Goal: Information Seeking & Learning: Learn about a topic

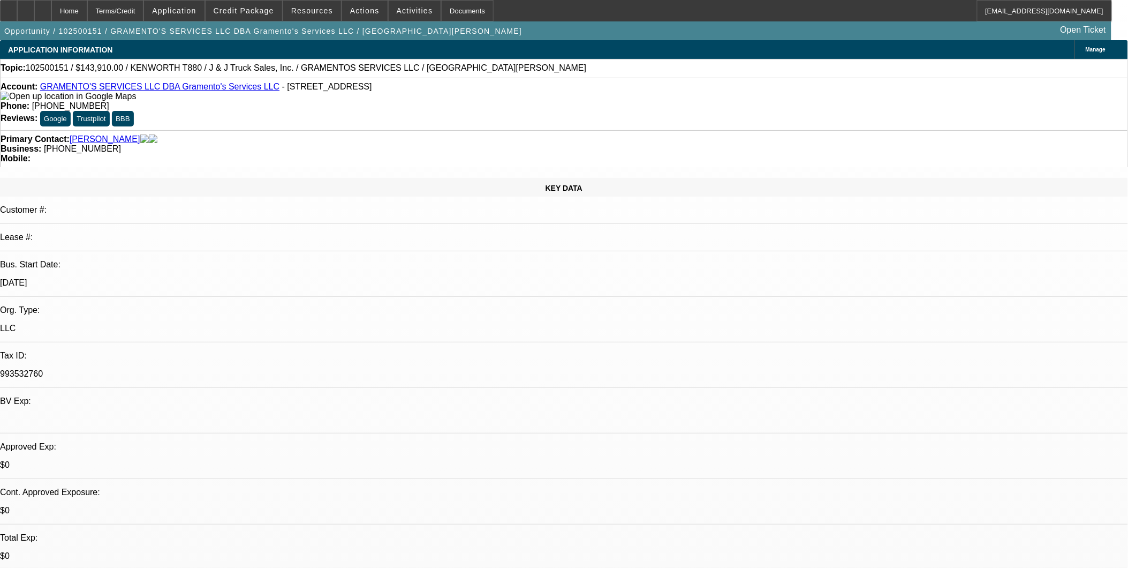
select select "0.1"
select select "2"
select select "0"
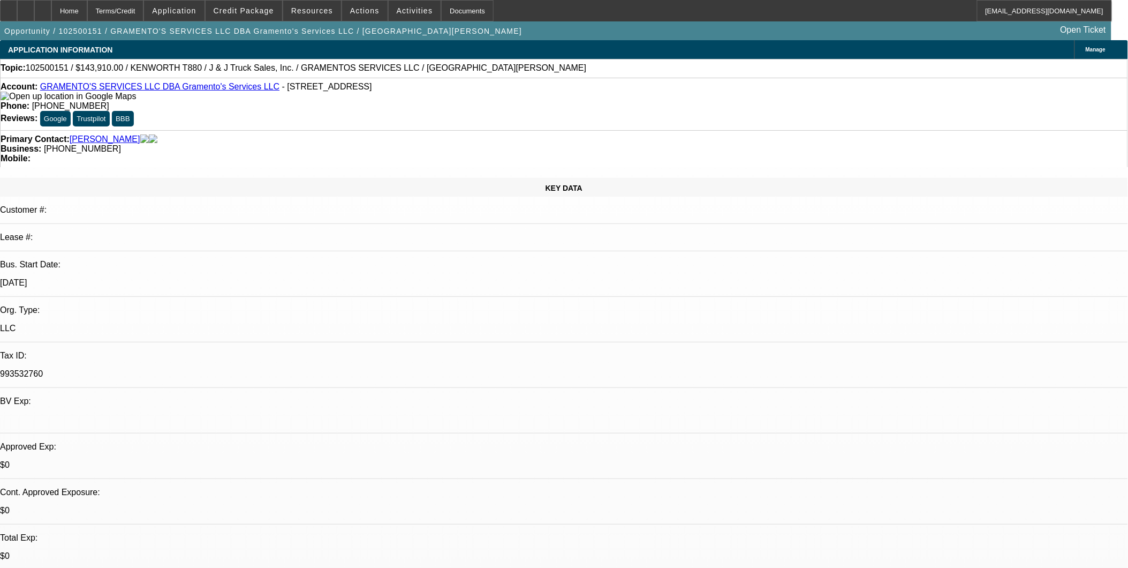
select select "0"
select select "1"
select select "2"
select select "6"
select select "1"
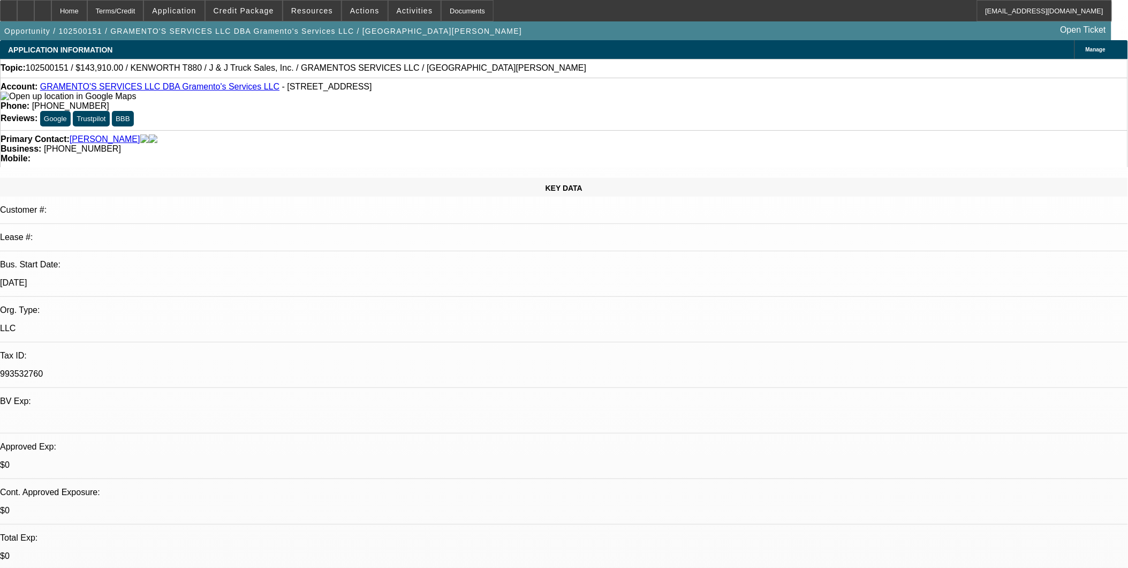
select select "1"
select select "6"
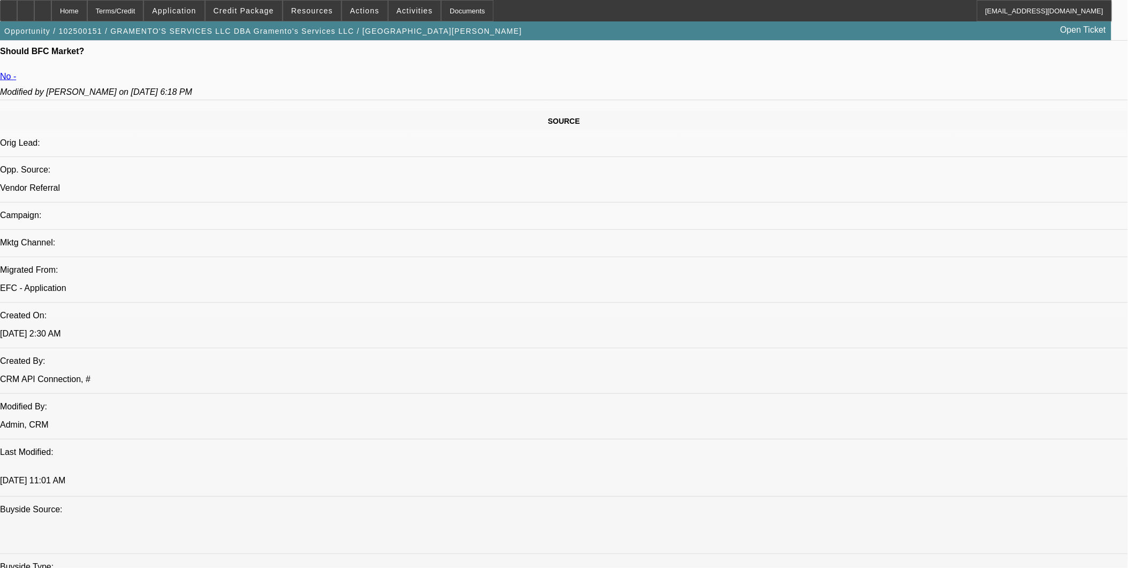
scroll to position [595, 0]
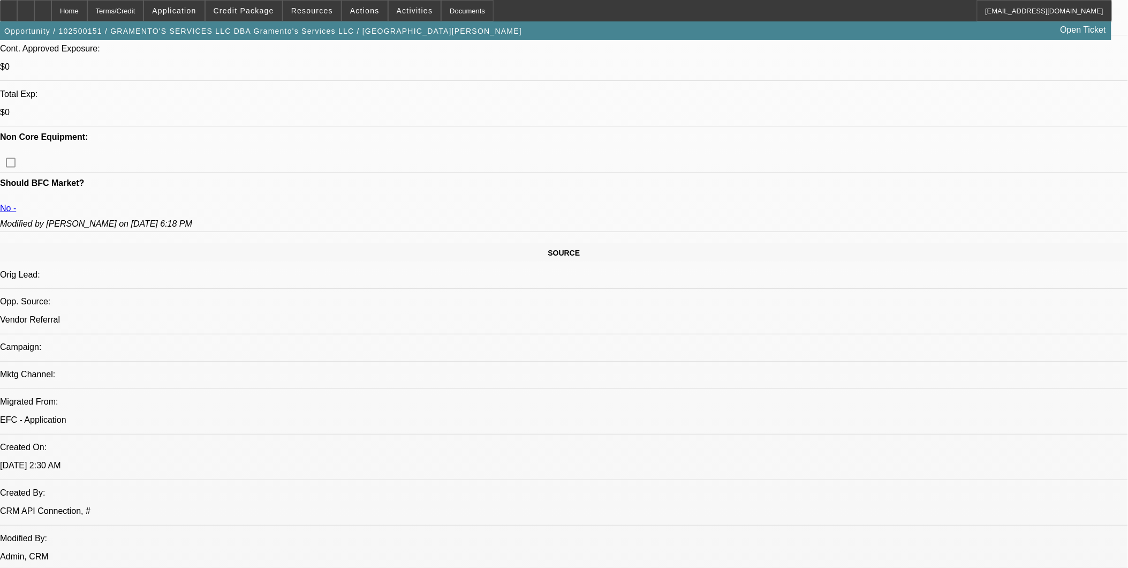
scroll to position [416, 0]
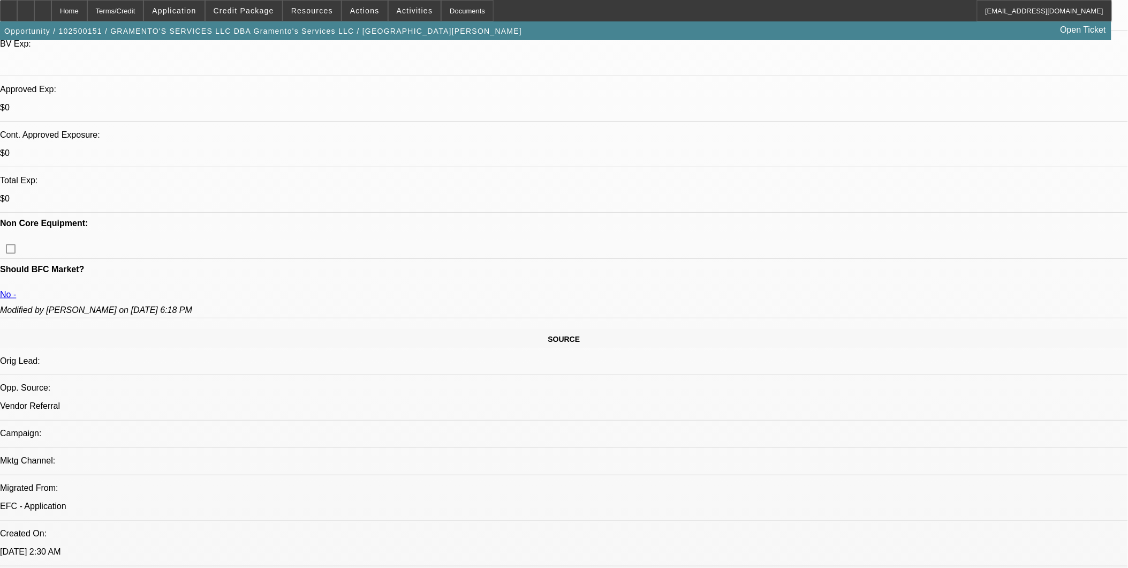
scroll to position [357, 0]
click at [259, 15] on span at bounding box center [244, 11] width 77 height 26
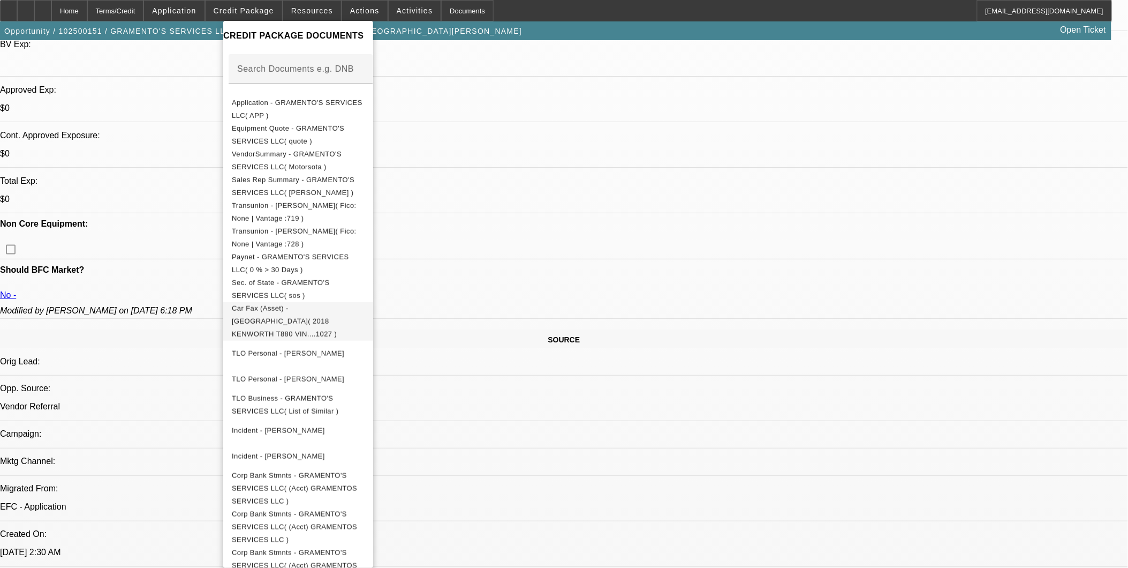
scroll to position [178, 0]
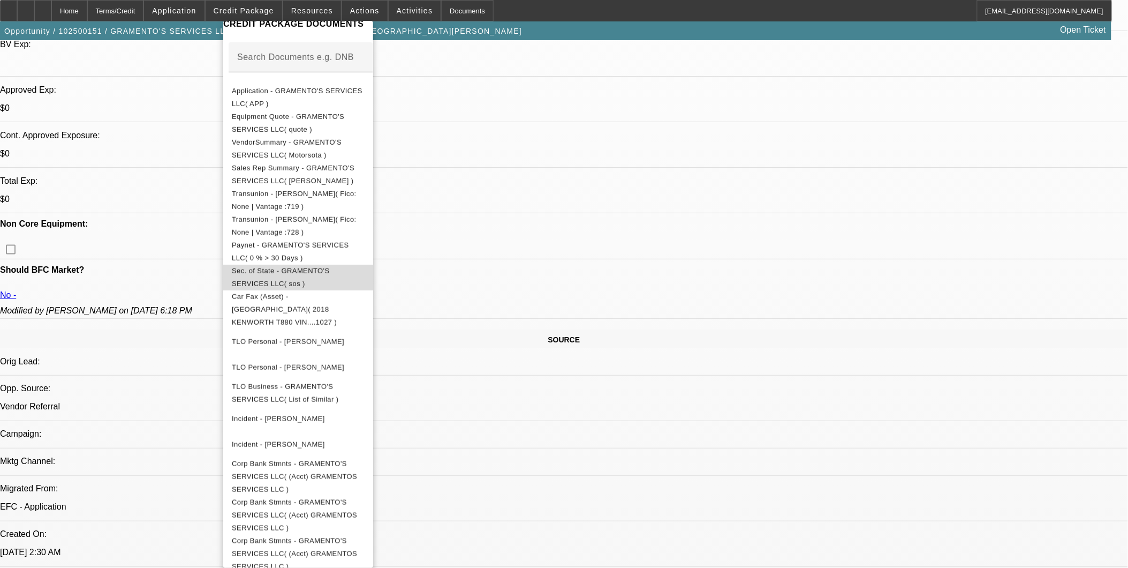
click at [330, 271] on span "Sec. of State - GRAMENTO'S SERVICES LLC( sos )" at bounding box center [281, 276] width 98 height 21
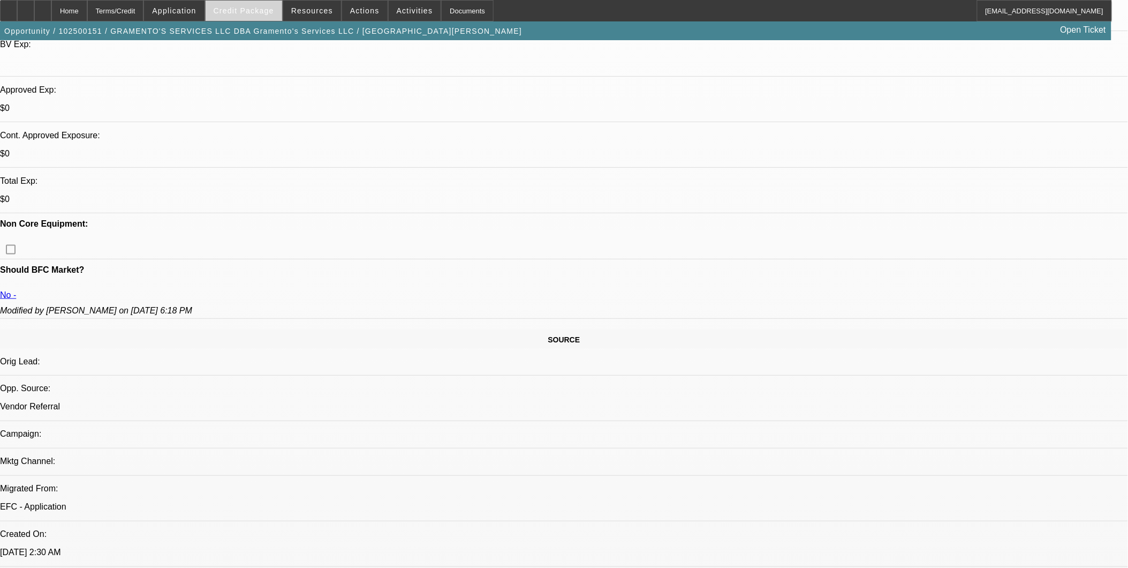
click at [246, 11] on span "Credit Package" at bounding box center [244, 10] width 61 height 9
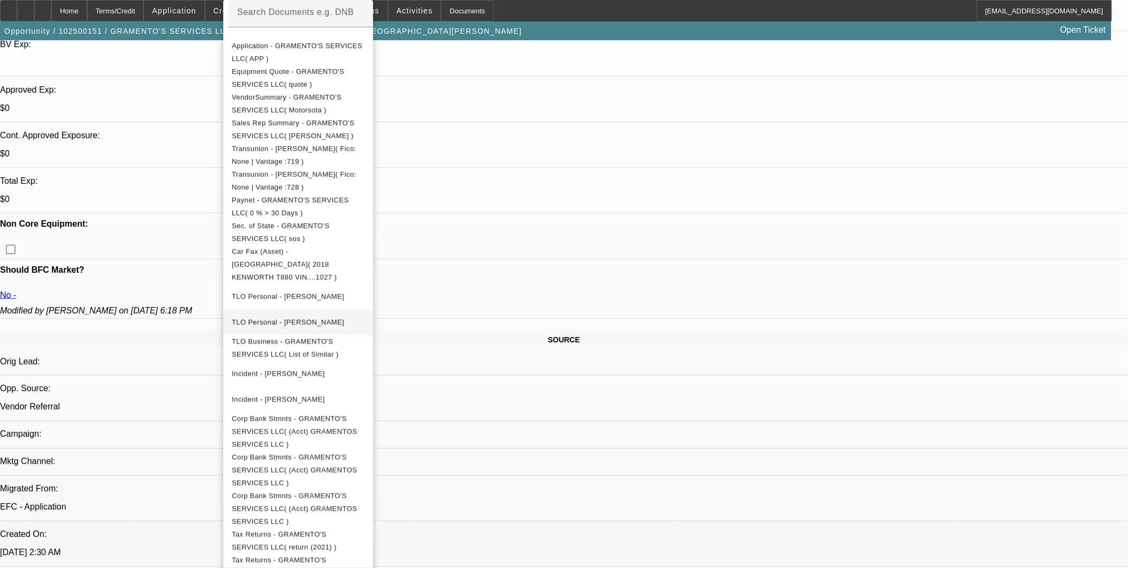
scroll to position [208, 0]
click at [365, 523] on span "Tax Returns - GRAMENTO'S SERVICES LLC( return (2021) )" at bounding box center [298, 536] width 133 height 26
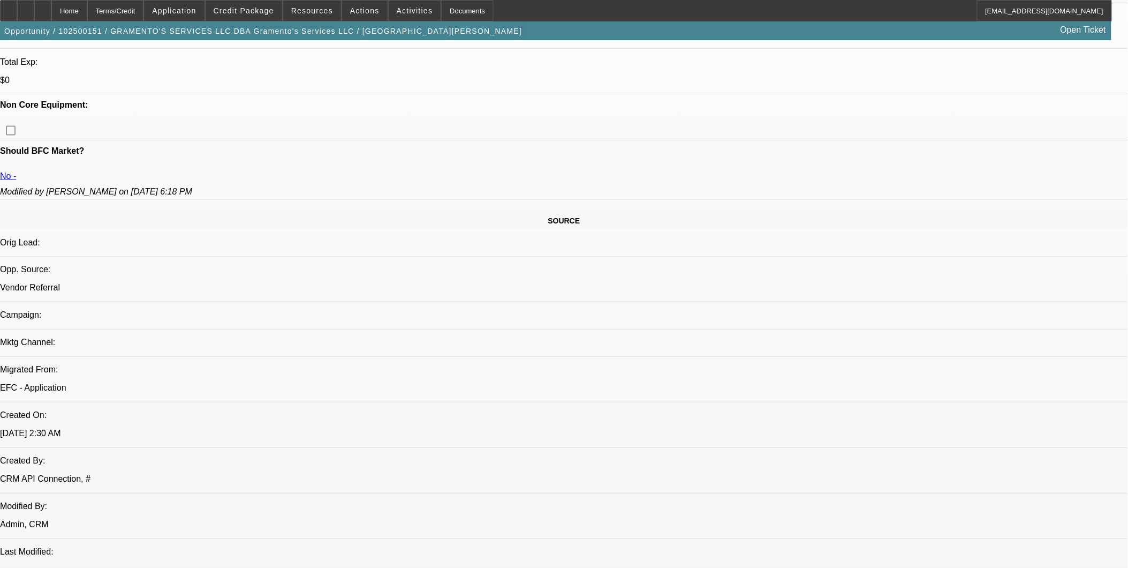
scroll to position [119, 0]
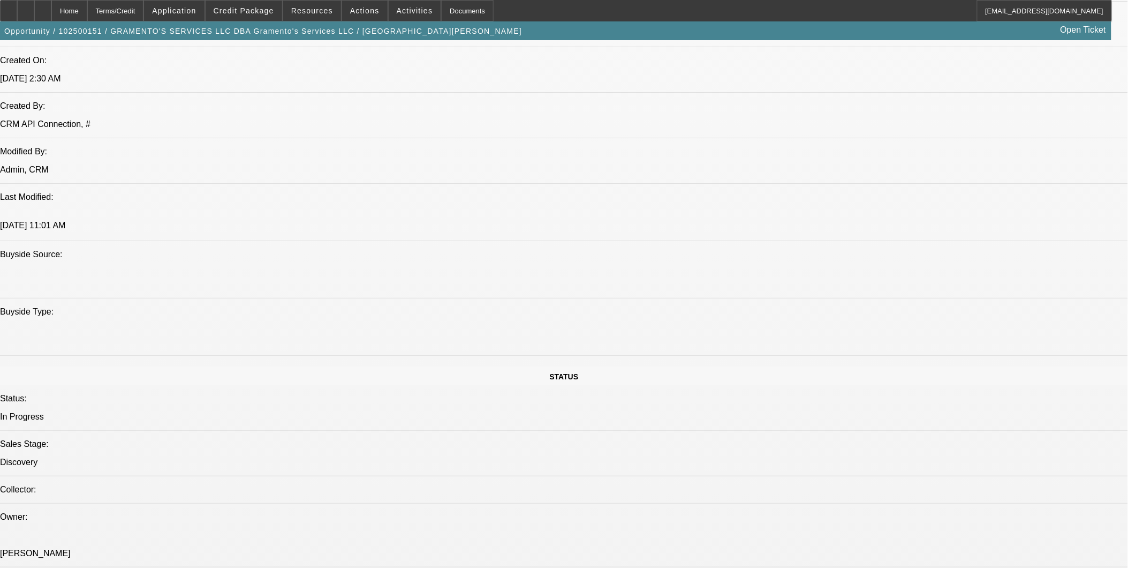
scroll to position [833, 0]
click at [265, 6] on span at bounding box center [244, 11] width 77 height 26
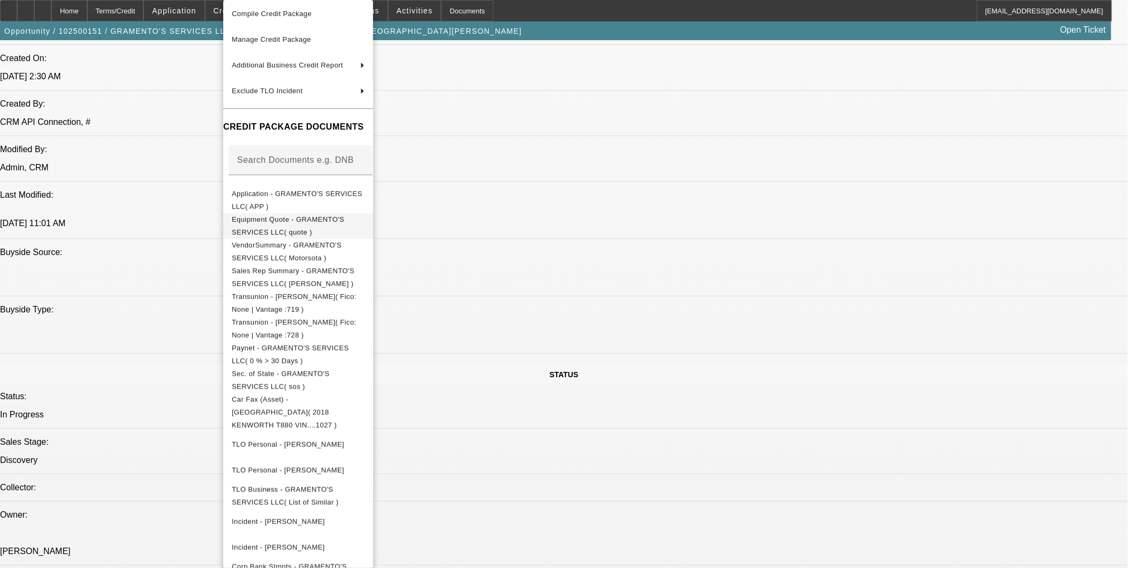
scroll to position [208, 0]
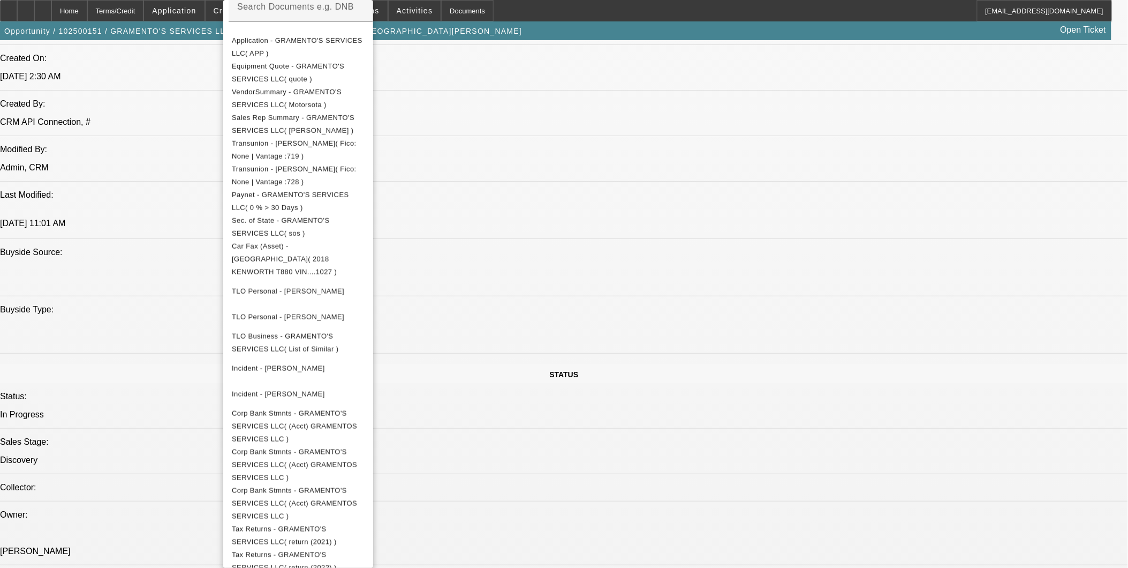
click at [561, 180] on div at bounding box center [564, 284] width 1128 height 568
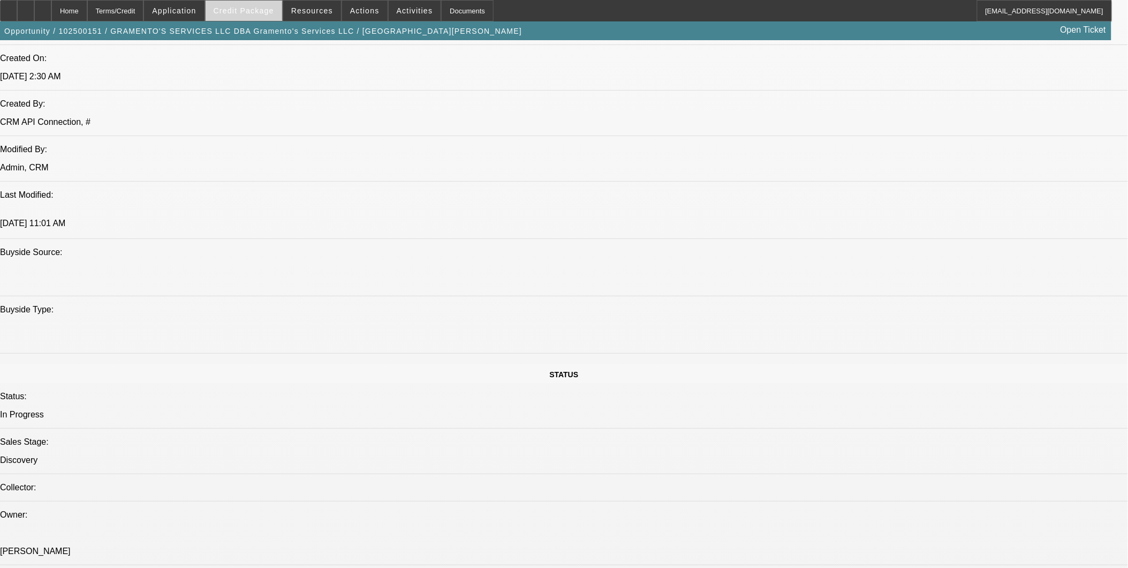
click at [243, 20] on span at bounding box center [244, 11] width 77 height 26
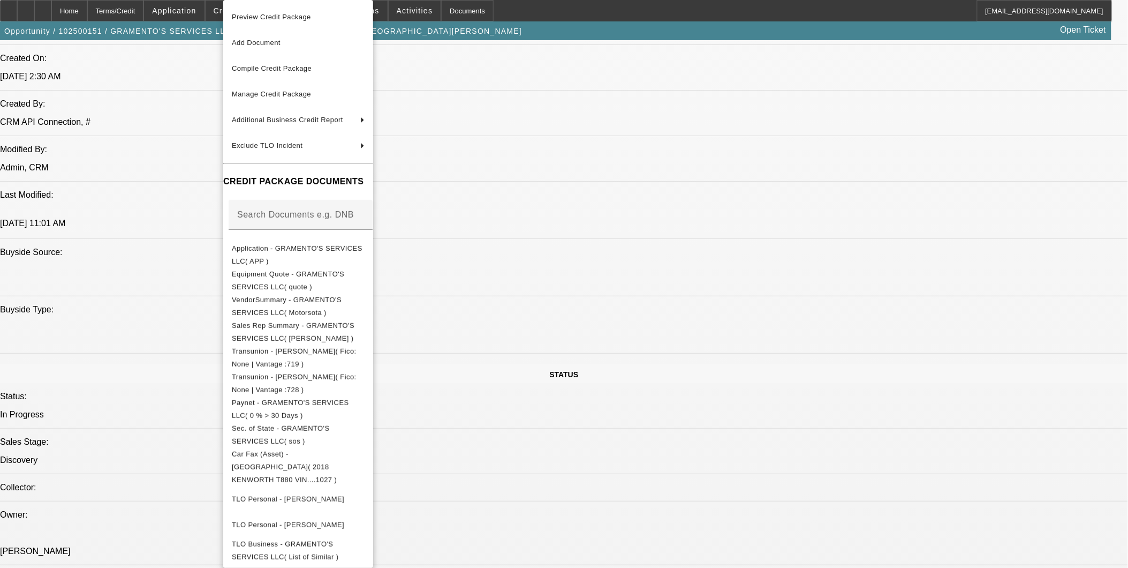
click at [570, 172] on div at bounding box center [564, 284] width 1128 height 568
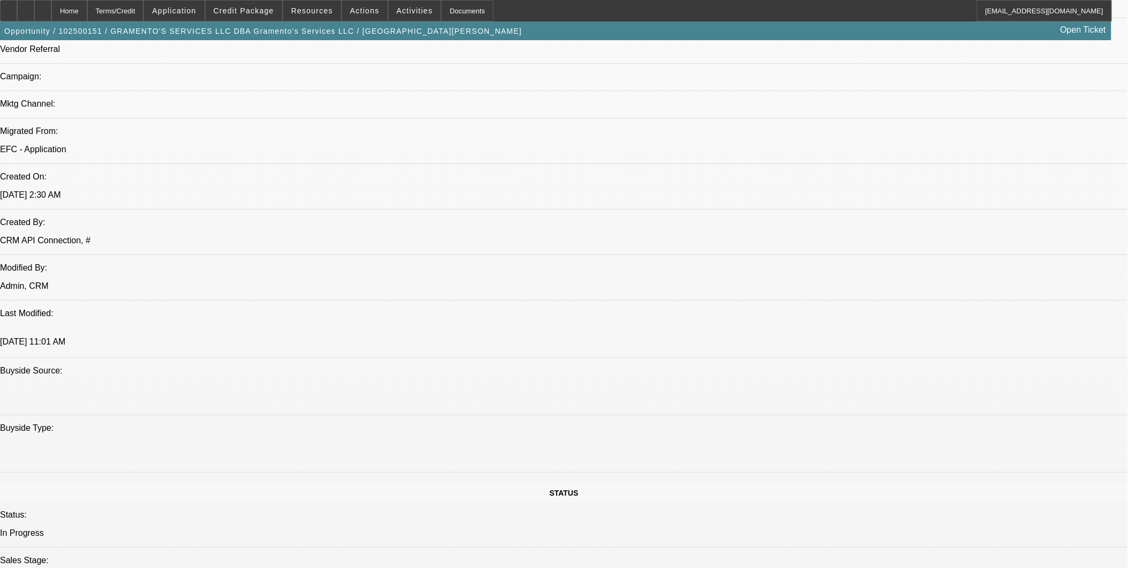
scroll to position [654, 0]
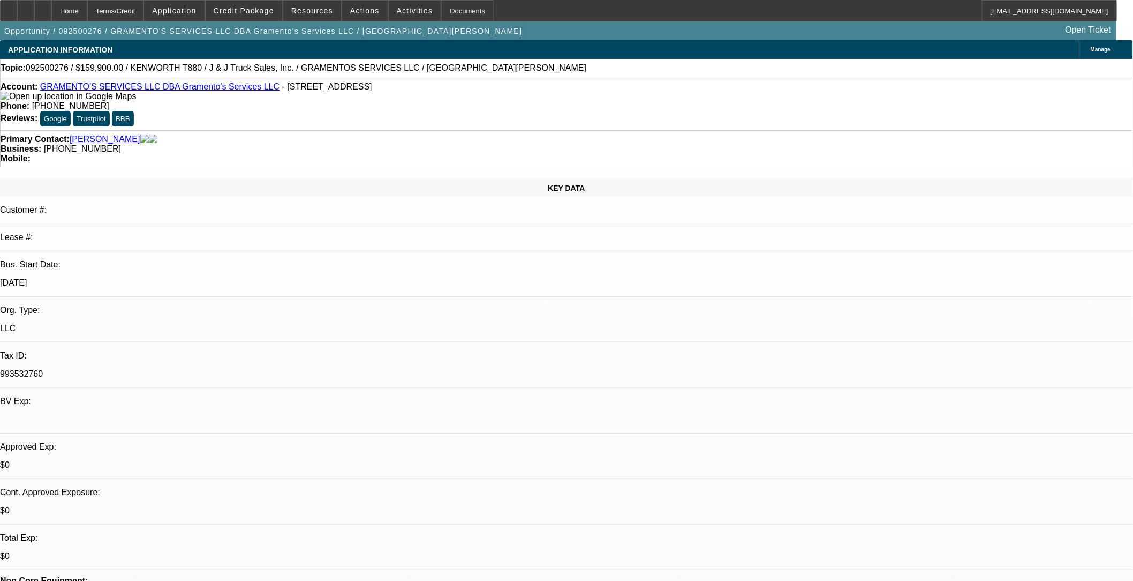
select select "0"
select select "2"
select select "0"
select select "2"
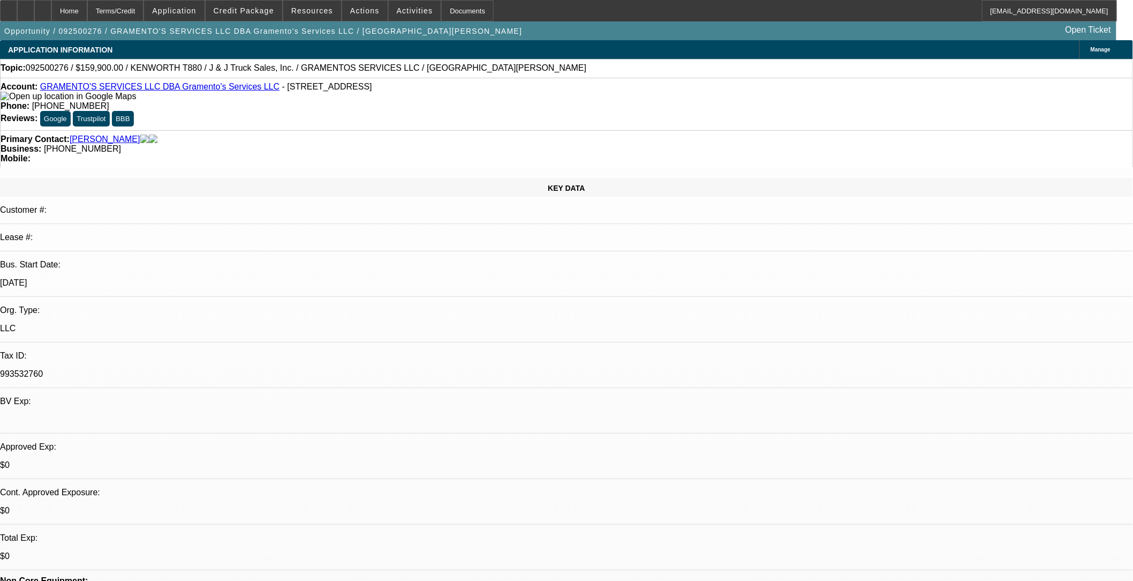
select select "0"
select select "1"
select select "2"
select select "6"
select select "1"
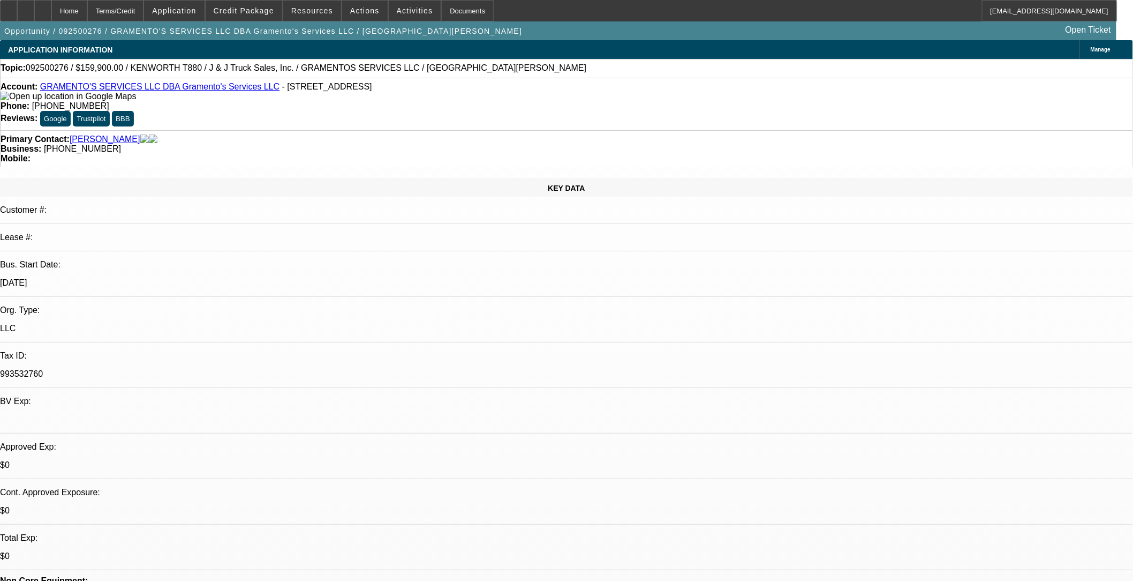
select select "2"
select select "6"
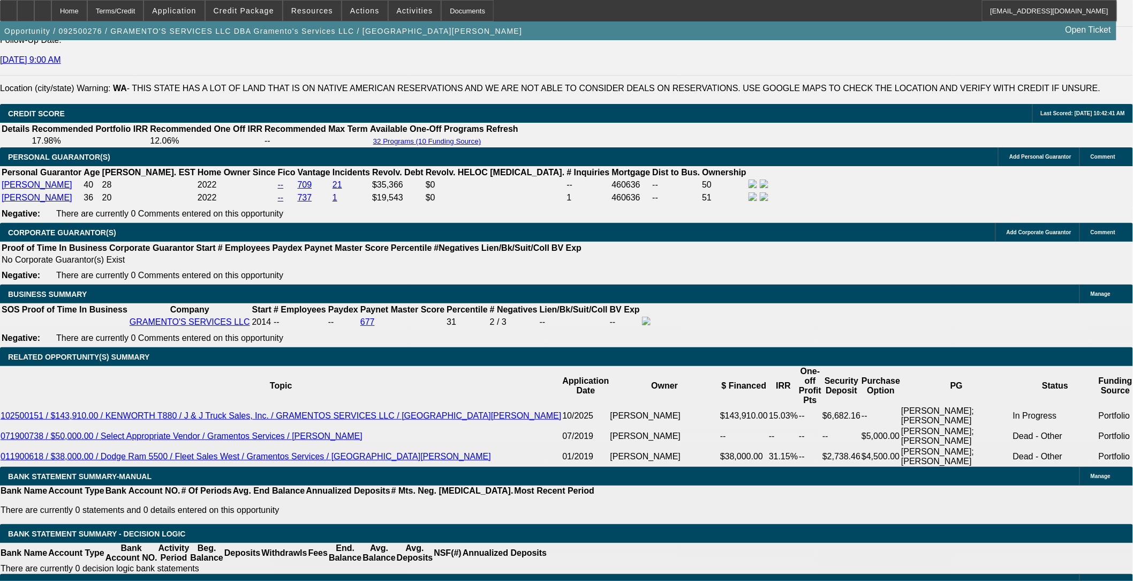
scroll to position [1547, 0]
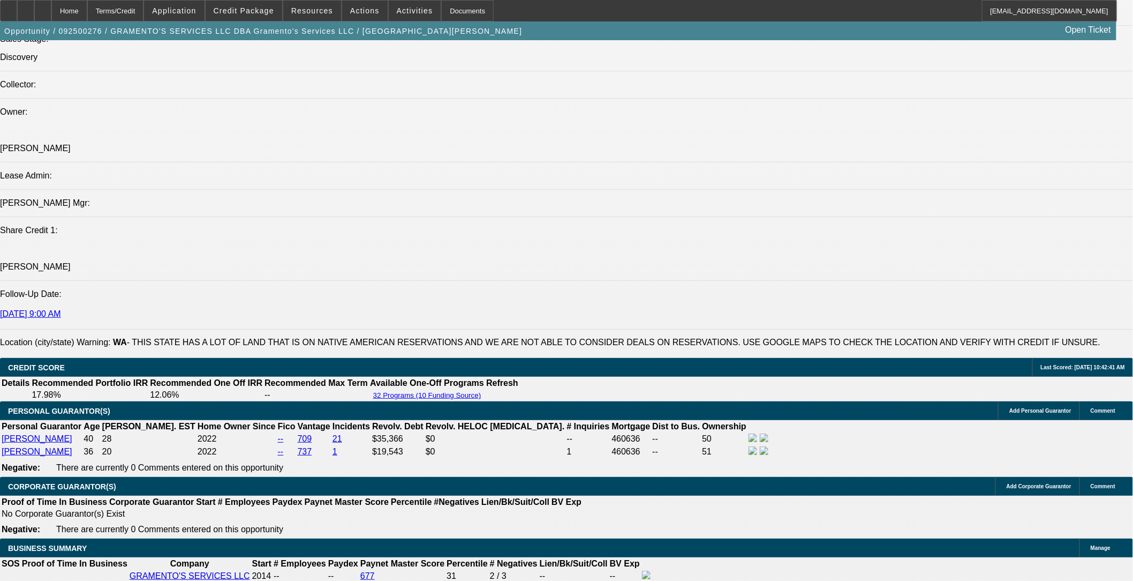
scroll to position [1340, 0]
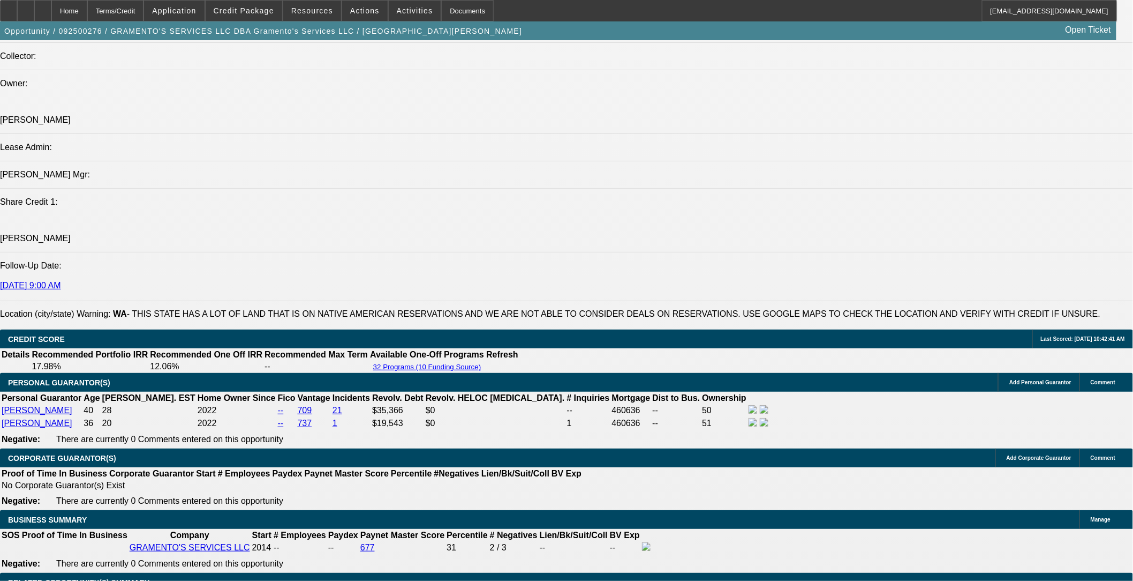
scroll to position [1281, 0]
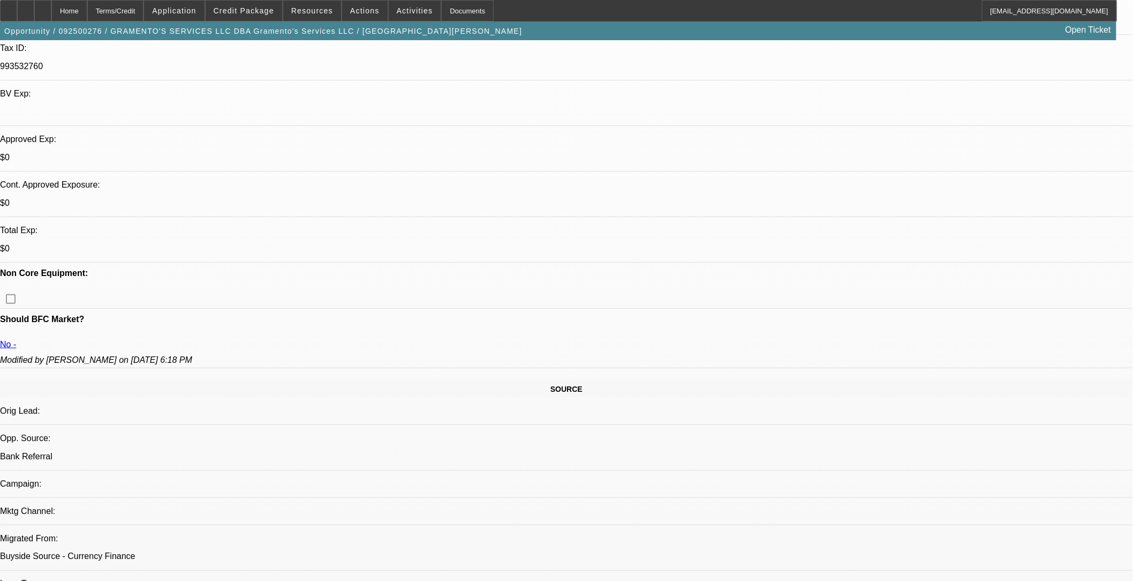
scroll to position [329, 0]
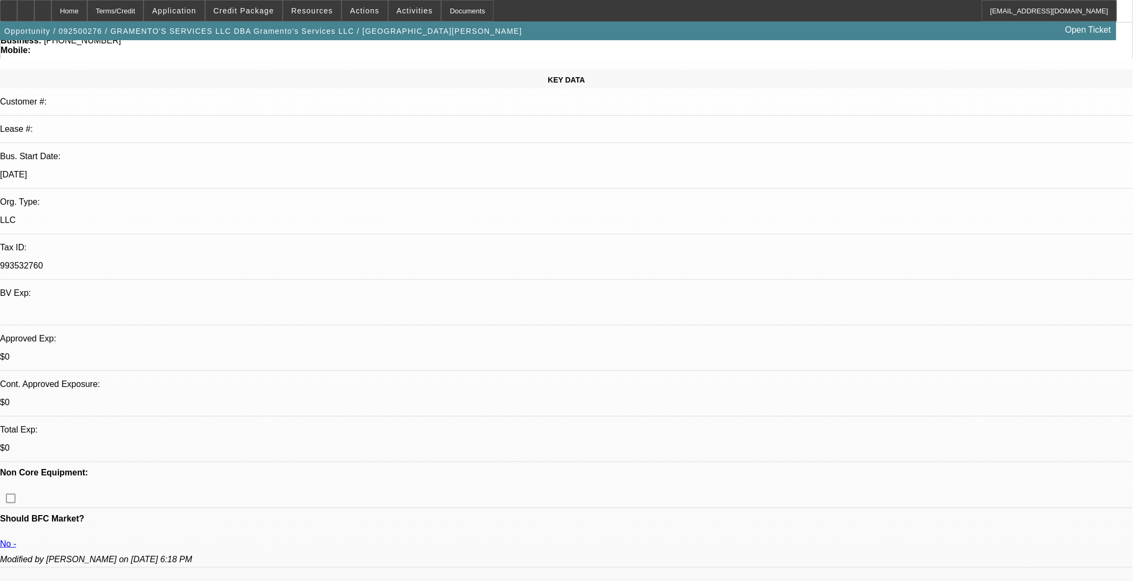
scroll to position [119, 0]
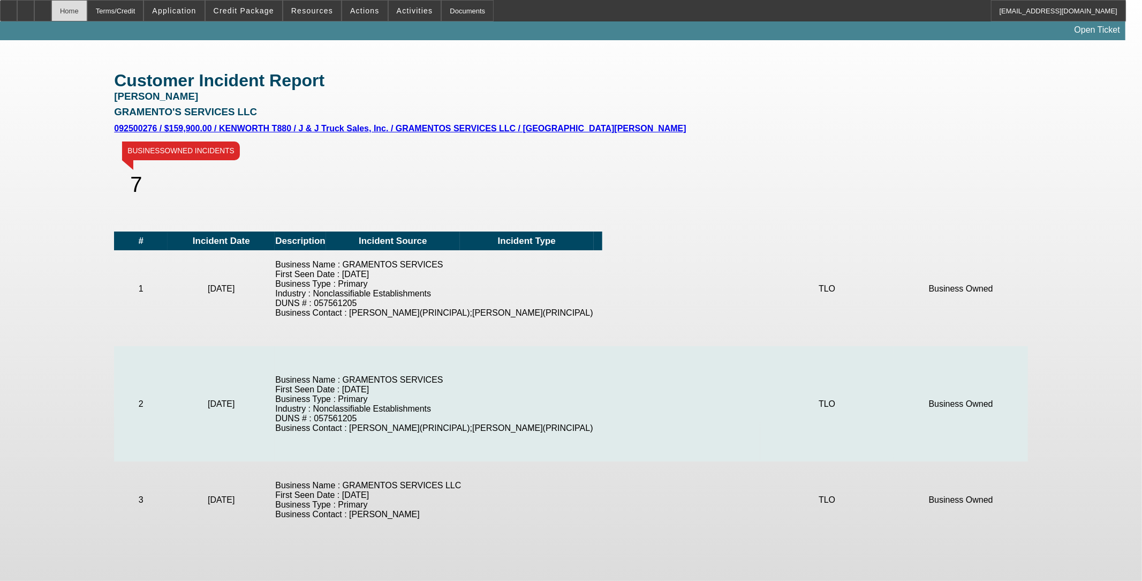
click at [87, 15] on div "Home" at bounding box center [69, 10] width 36 height 21
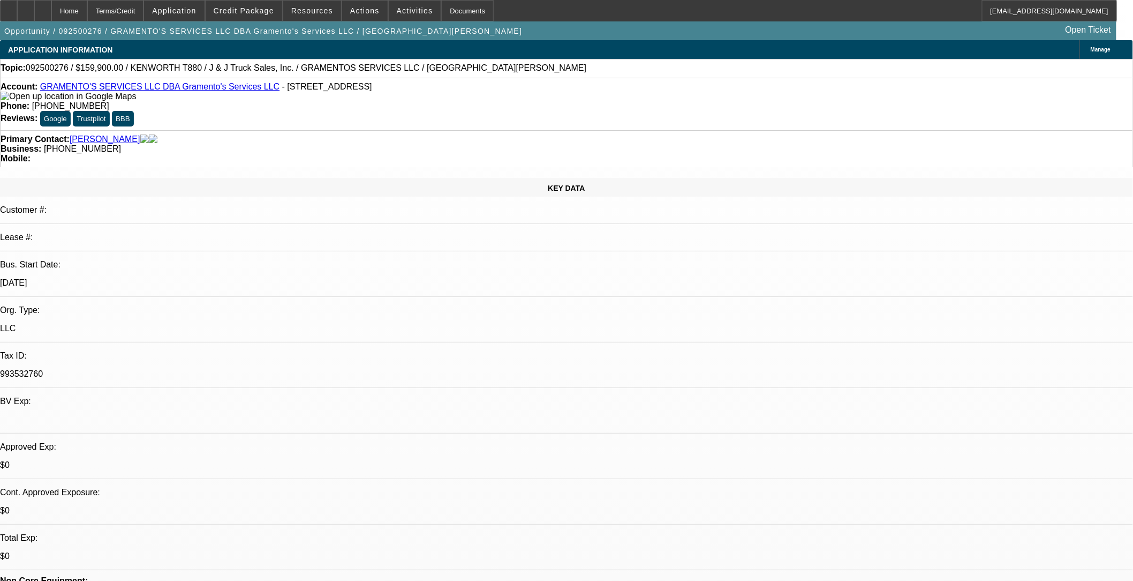
select select "0"
select select "2"
select select "0"
select select "6"
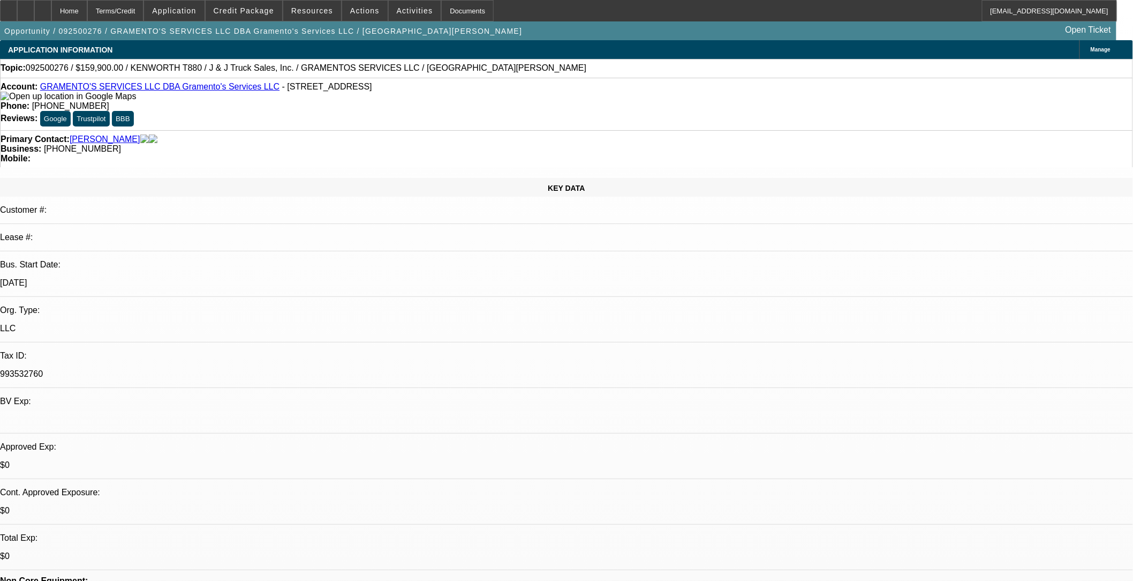
select select "0"
select select "2"
select select "0"
select select "6"
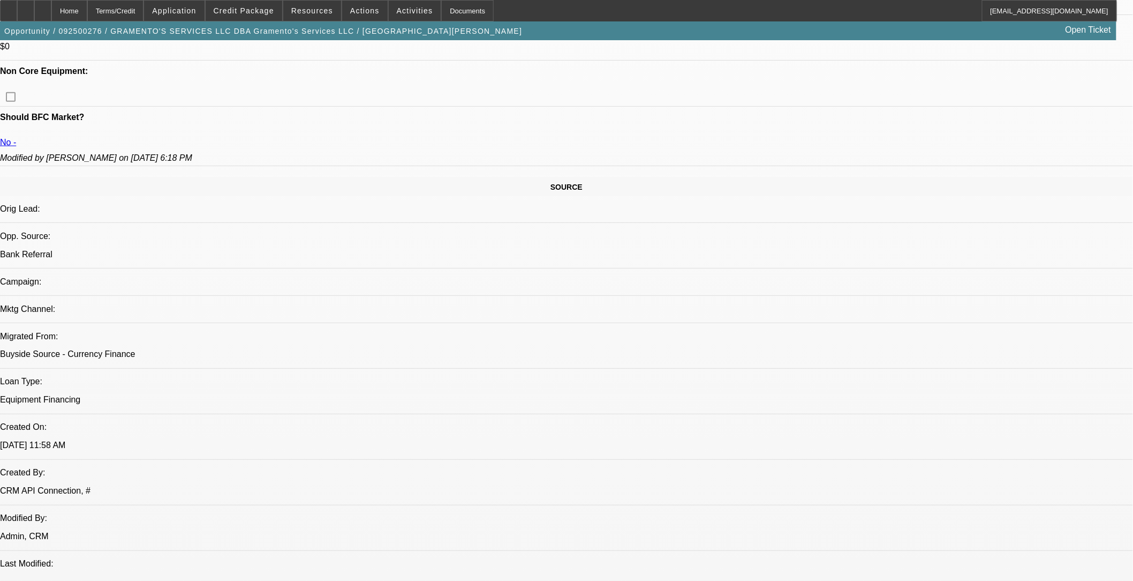
scroll to position [536, 0]
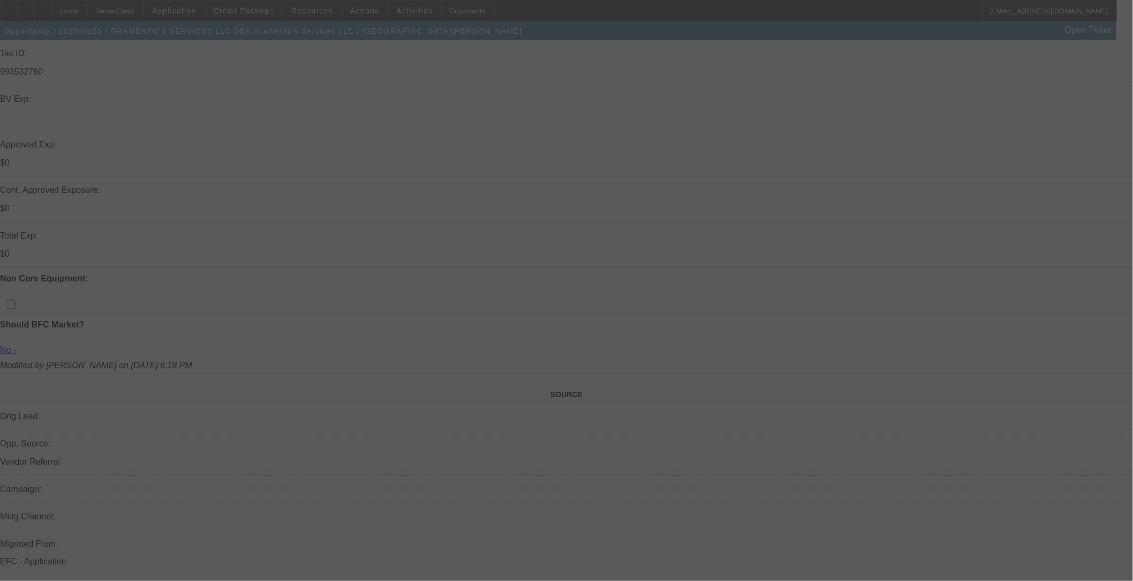
scroll to position [476, 0]
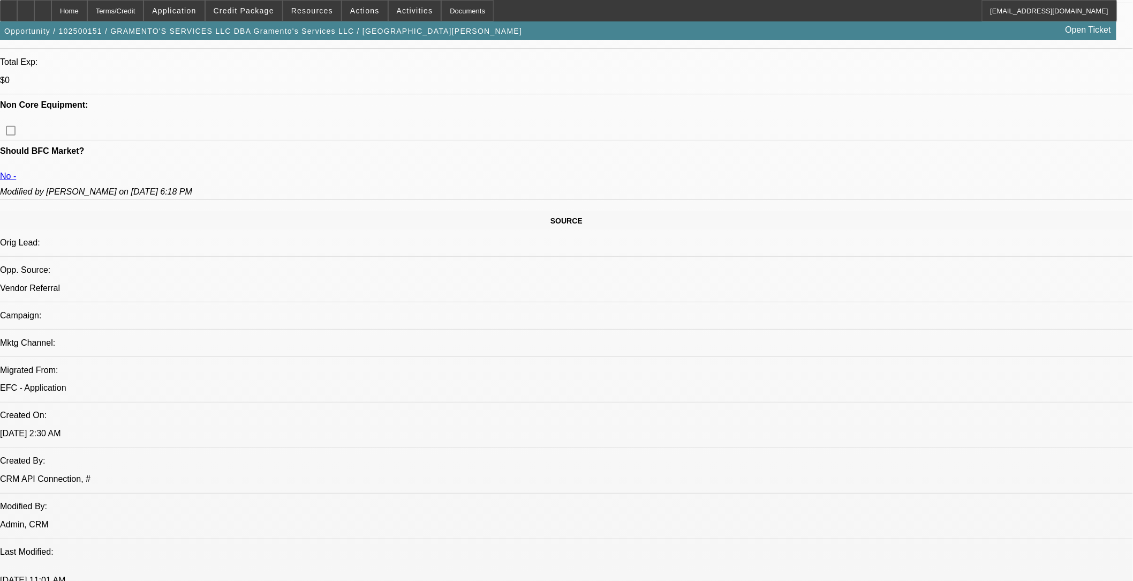
select select "0.1"
select select "2"
select select "0"
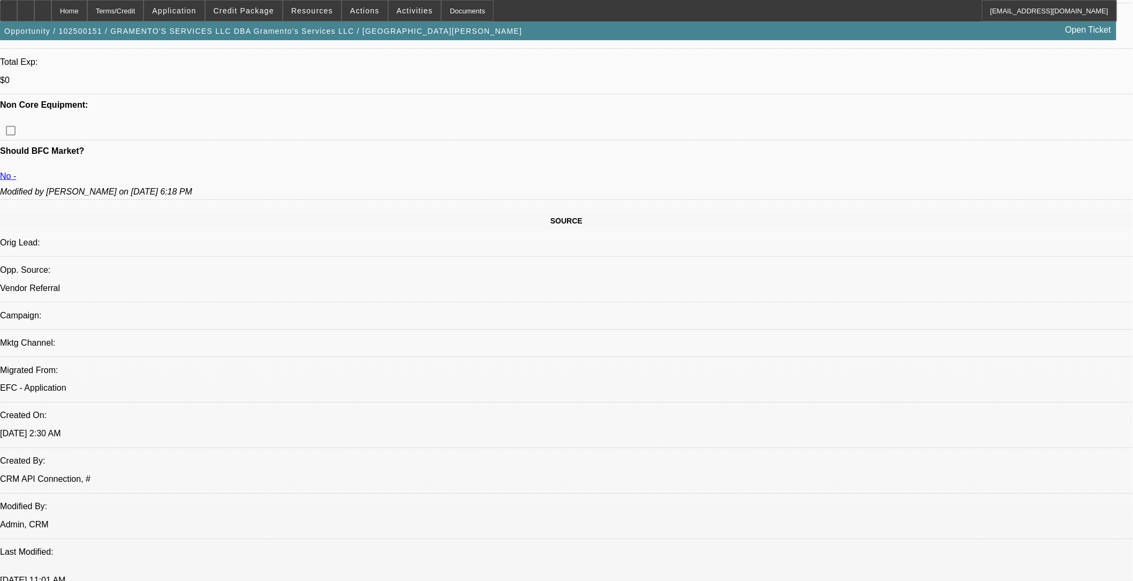
select select "0"
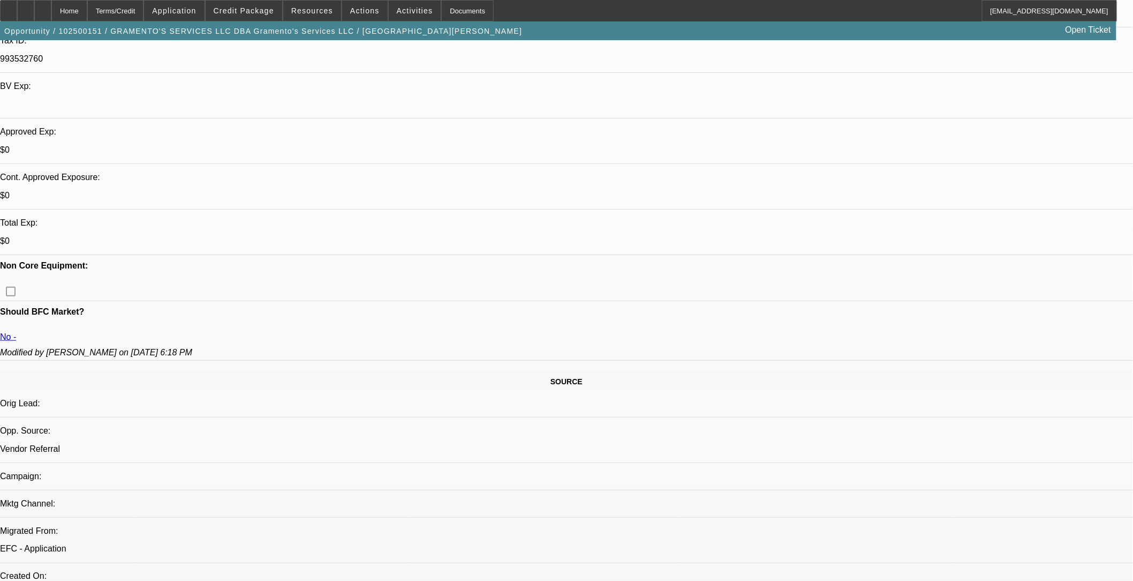
select select "1"
select select "2"
select select "6"
select select "1"
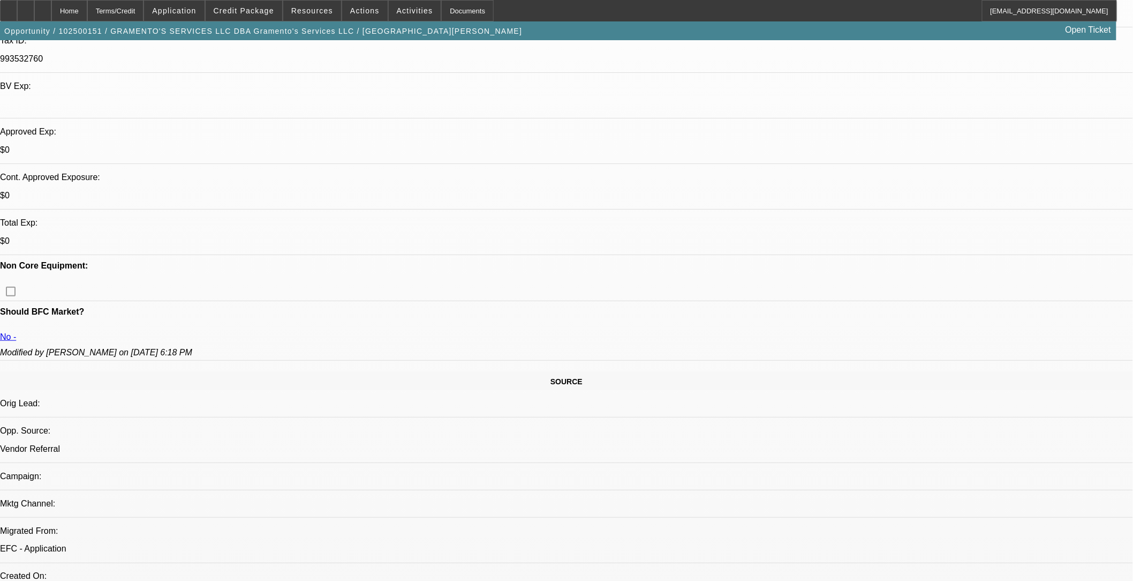
select select "6"
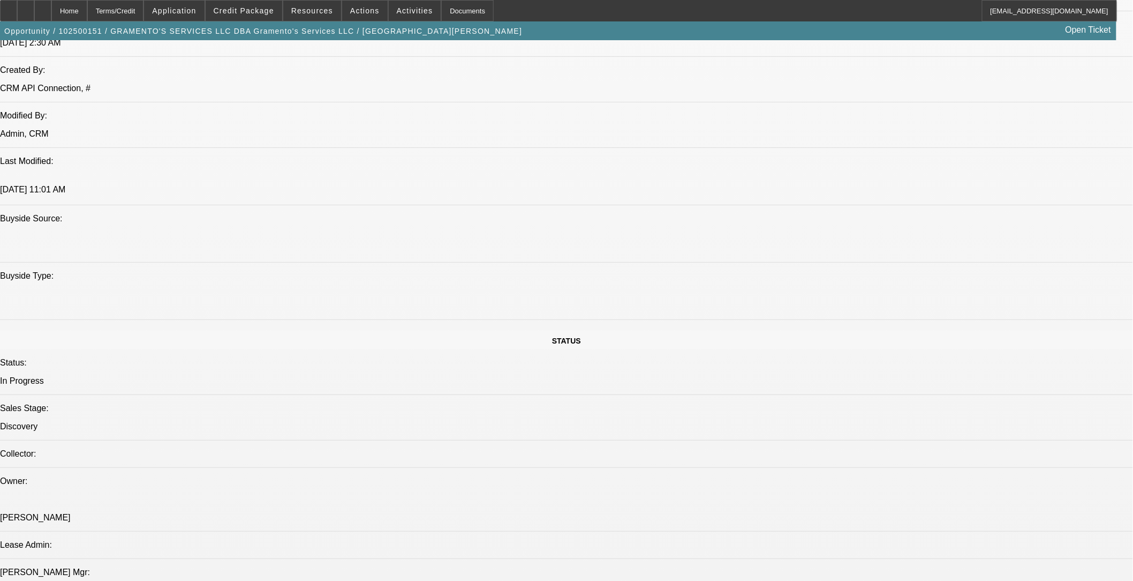
scroll to position [914, 0]
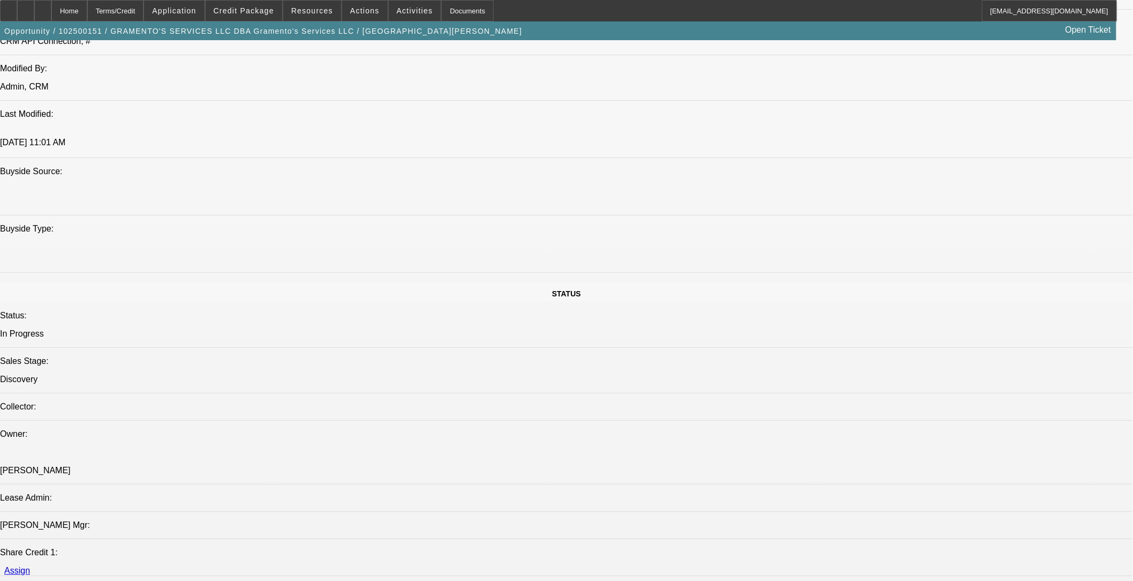
click at [248, 9] on span "Credit Package" at bounding box center [244, 10] width 61 height 9
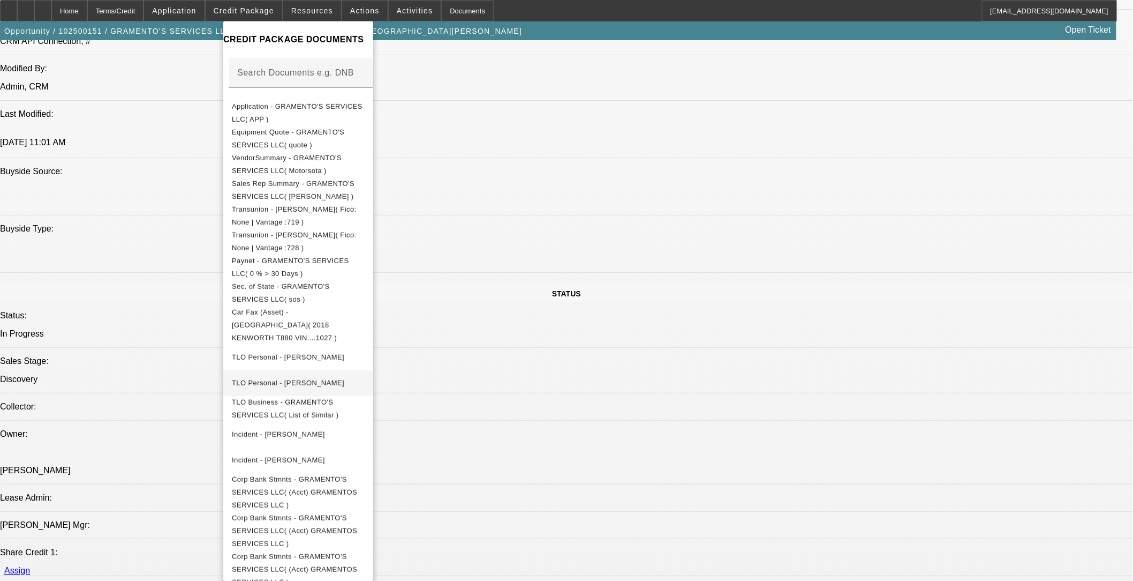
scroll to position [216, 0]
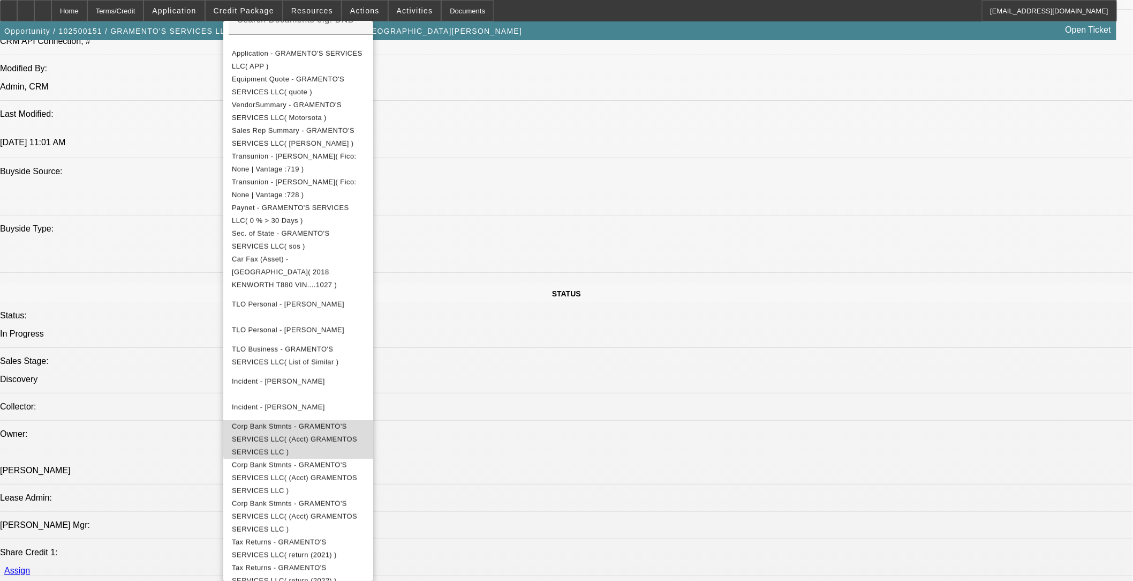
click at [365, 419] on span "Corp Bank Stmnts - GRAMENTO'S SERVICES LLC( (Acct) GRAMENTOS SERVICES LLC )" at bounding box center [298, 438] width 133 height 39
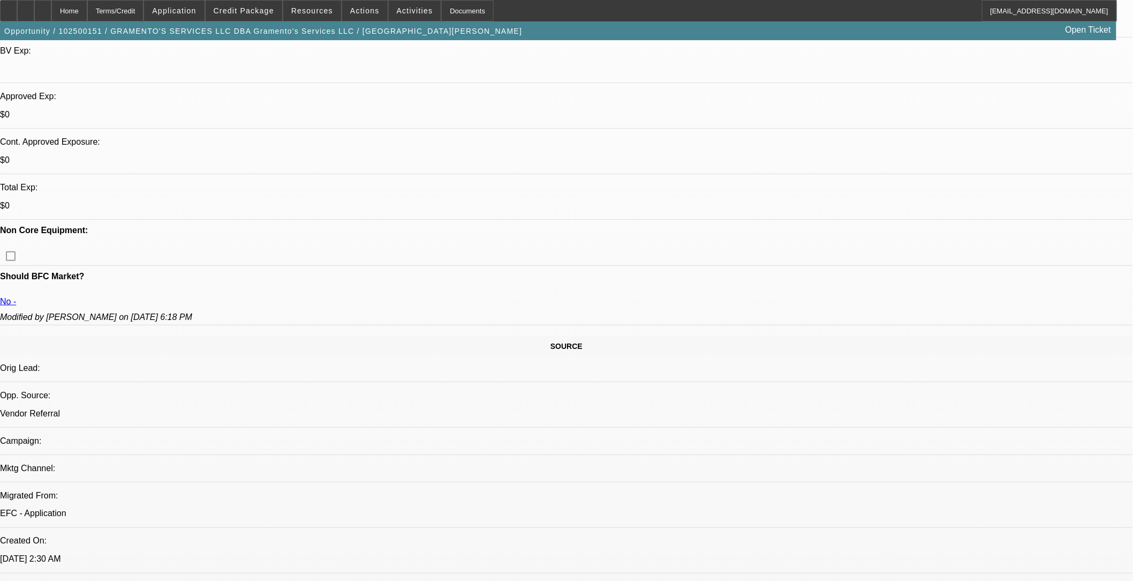
scroll to position [357, 0]
